Goal: Transaction & Acquisition: Purchase product/service

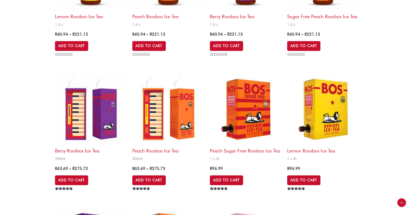
scroll to position [245, 0]
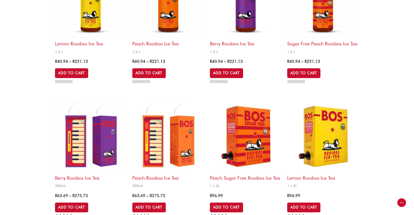
click at [246, 163] on img at bounding box center [246, 136] width 72 height 72
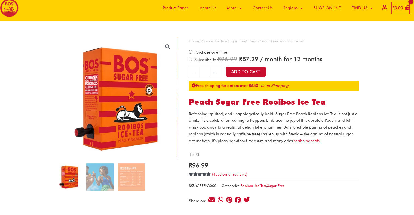
scroll to position [54, 0]
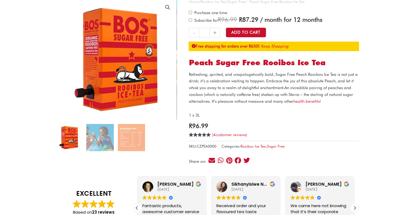
drag, startPoint x: 310, startPoint y: 110, endPoint x: 318, endPoint y: 107, distance: 8.9
click at [317, 107] on div "Refreshing, spirited, and unapologetically bold, Sugar Free Peach Rooibos Ice T…" at bounding box center [274, 95] width 170 height 48
drag, startPoint x: 339, startPoint y: 103, endPoint x: 186, endPoint y: 71, distance: 156.3
click at [310, 87] on p "Refreshing, spirited, and unapologetically bold, Sugar Free Peach Rooibos Ice T…" at bounding box center [274, 88] width 170 height 34
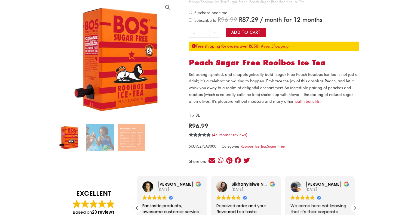
drag, startPoint x: 186, startPoint y: 73, endPoint x: 196, endPoint y: 73, distance: 10.1
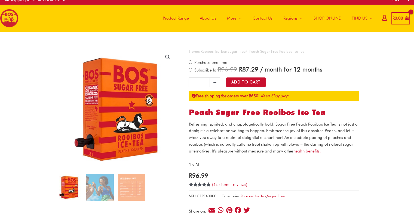
scroll to position [0, 0]
